Goal: Task Accomplishment & Management: Manage account settings

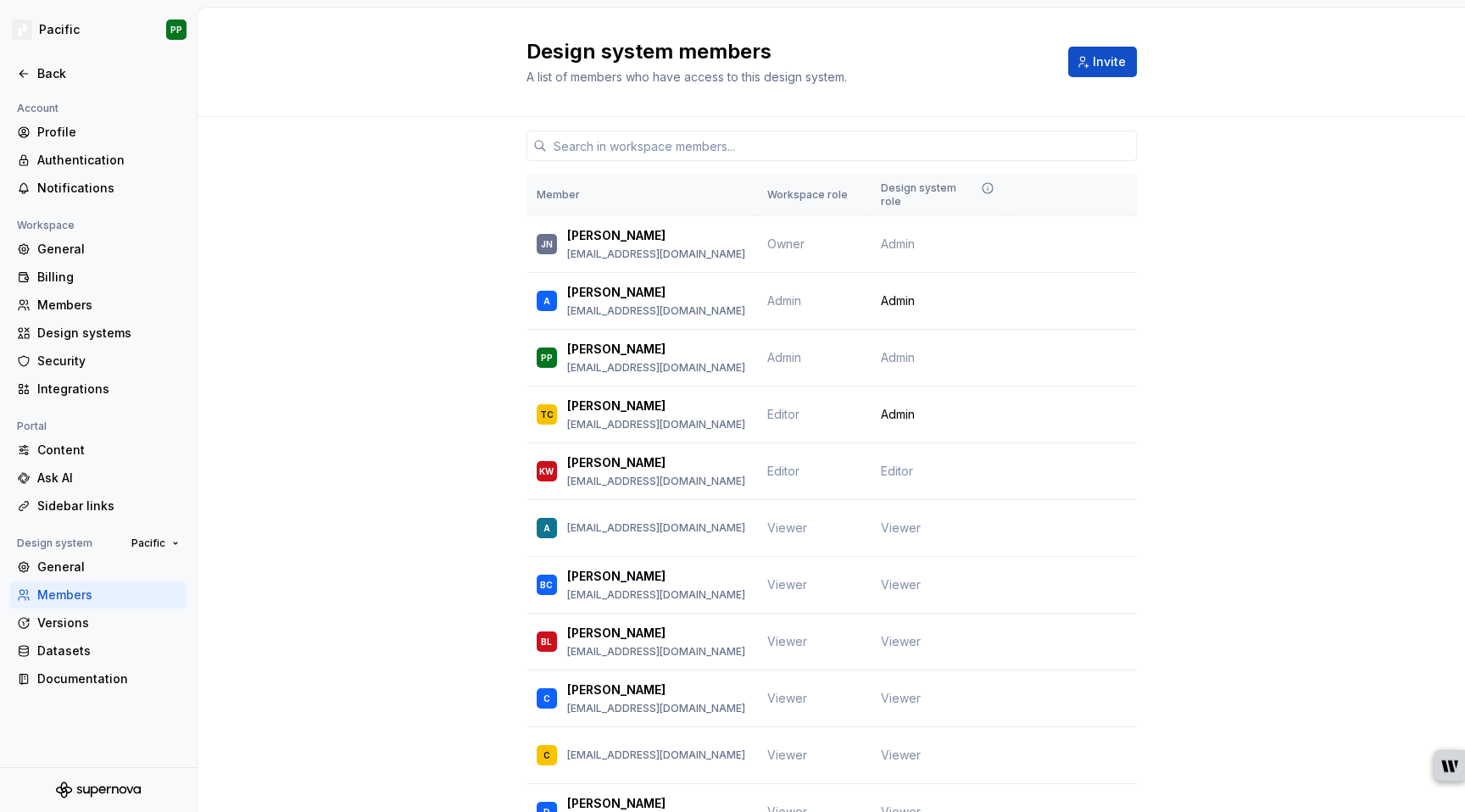
scroll to position [5, 0]
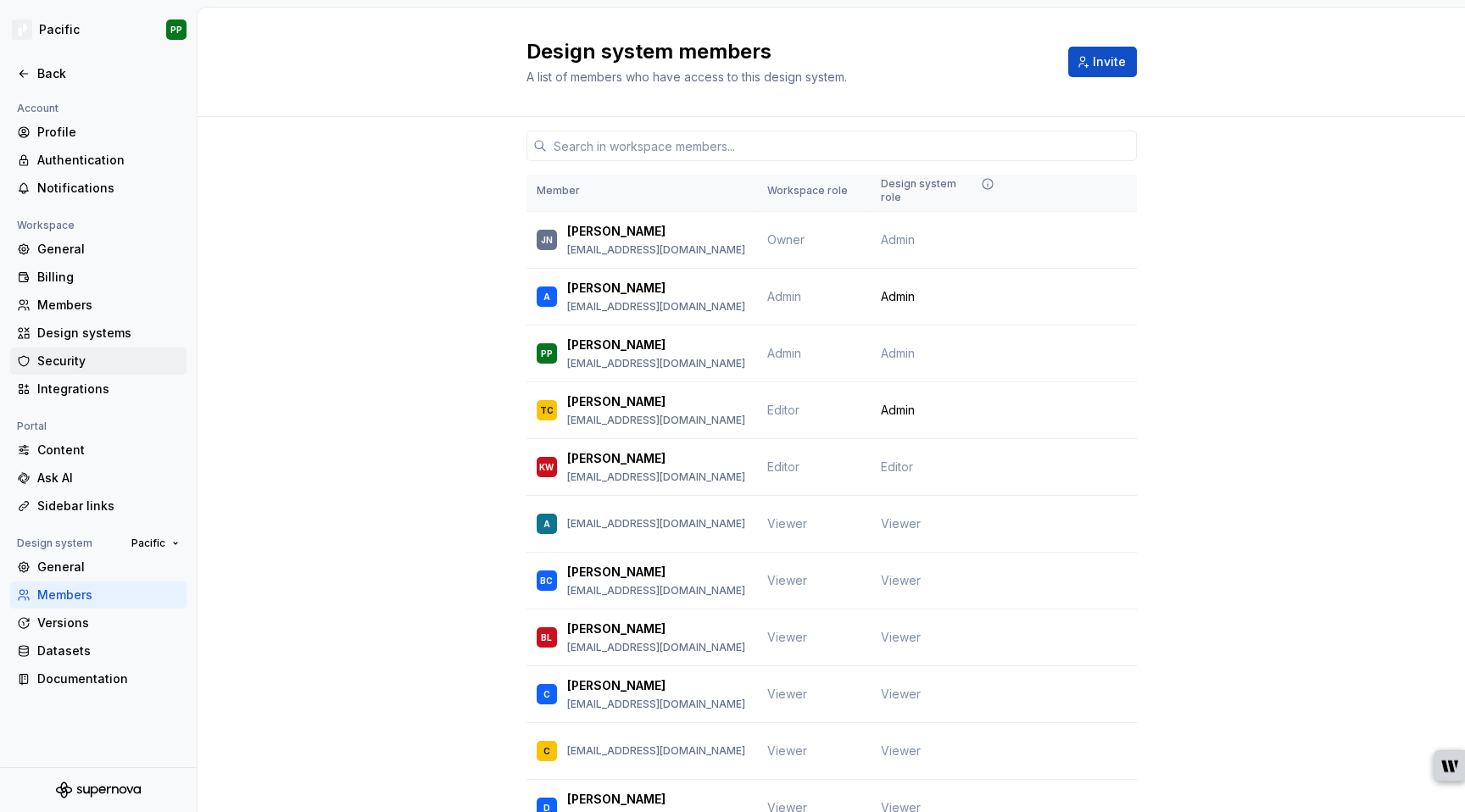
click at [52, 356] on div "Security" at bounding box center [108, 361] width 142 height 17
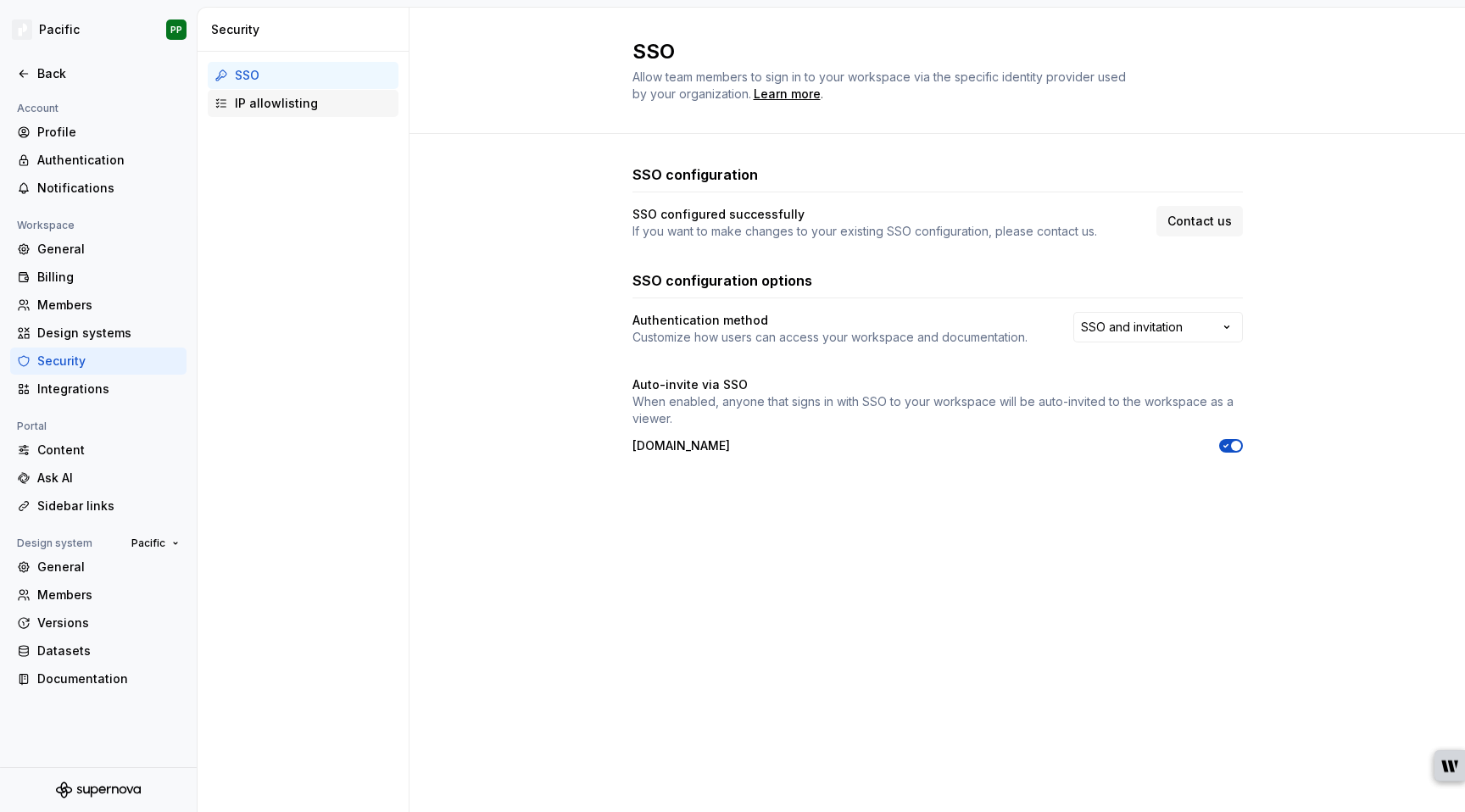
click at [285, 107] on div "IP allowlisting" at bounding box center [313, 103] width 157 height 17
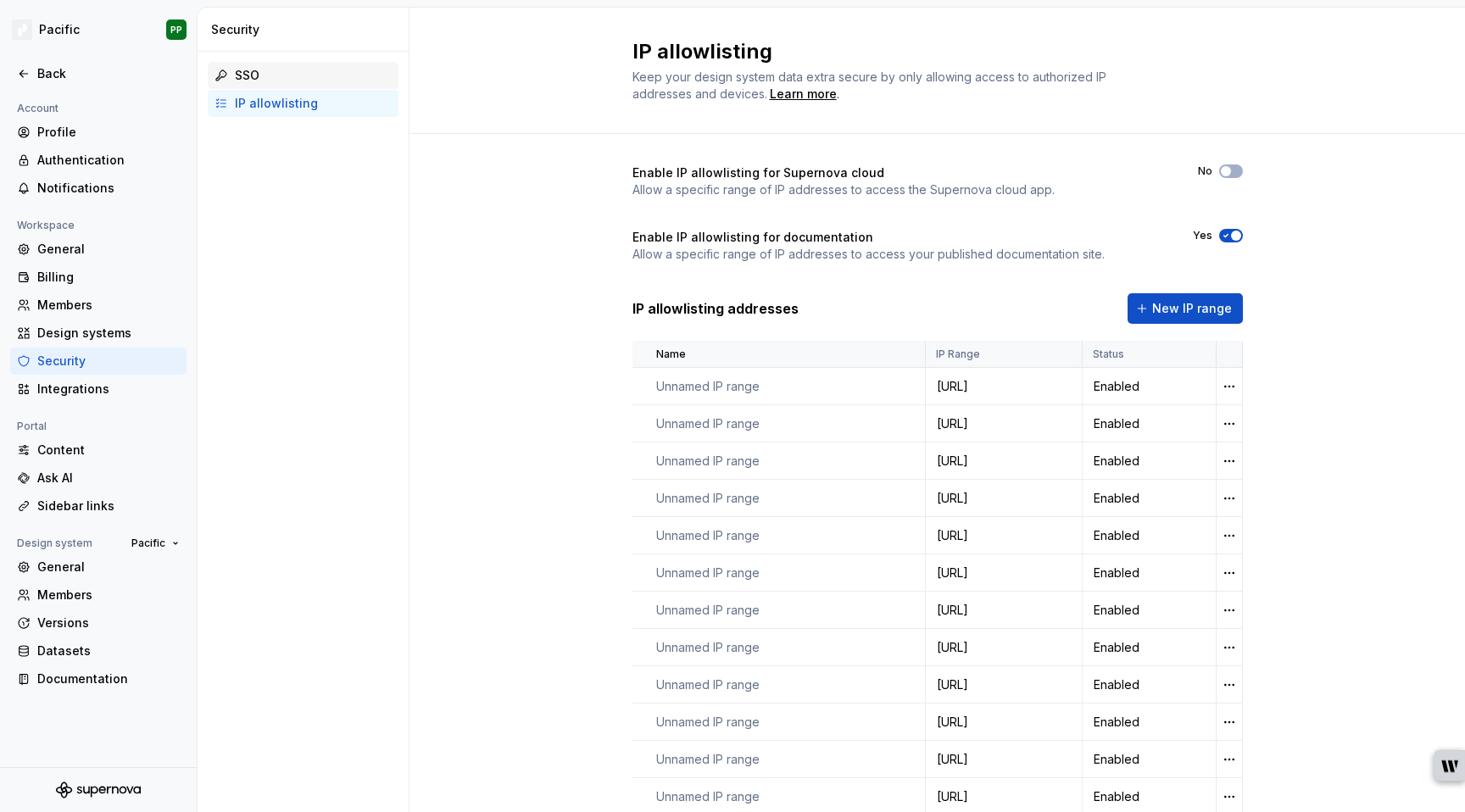
click at [248, 72] on div "SSO" at bounding box center [313, 75] width 157 height 17
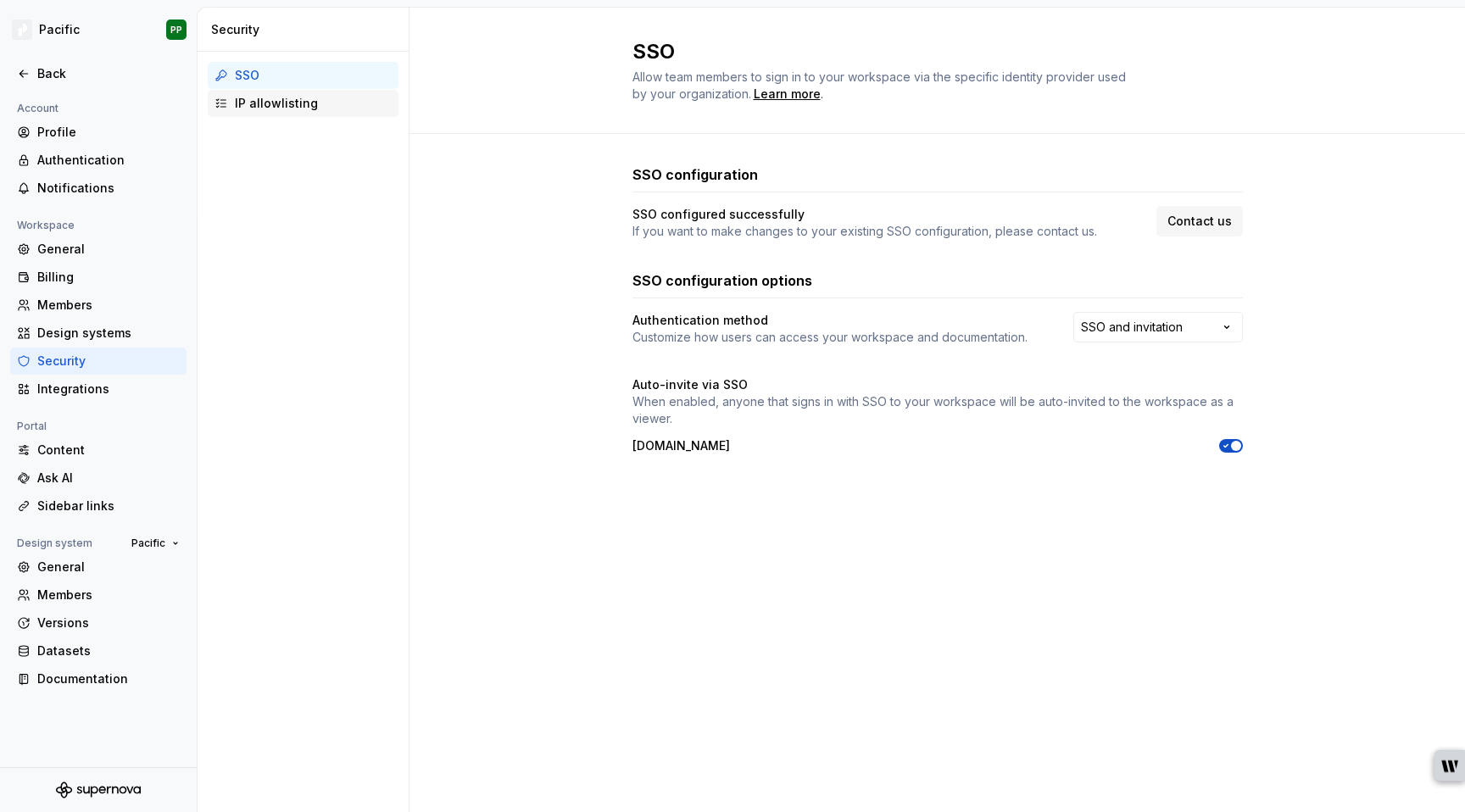
click at [287, 105] on div "IP allowlisting" at bounding box center [313, 103] width 157 height 17
